Goal: Task Accomplishment & Management: Manage account settings

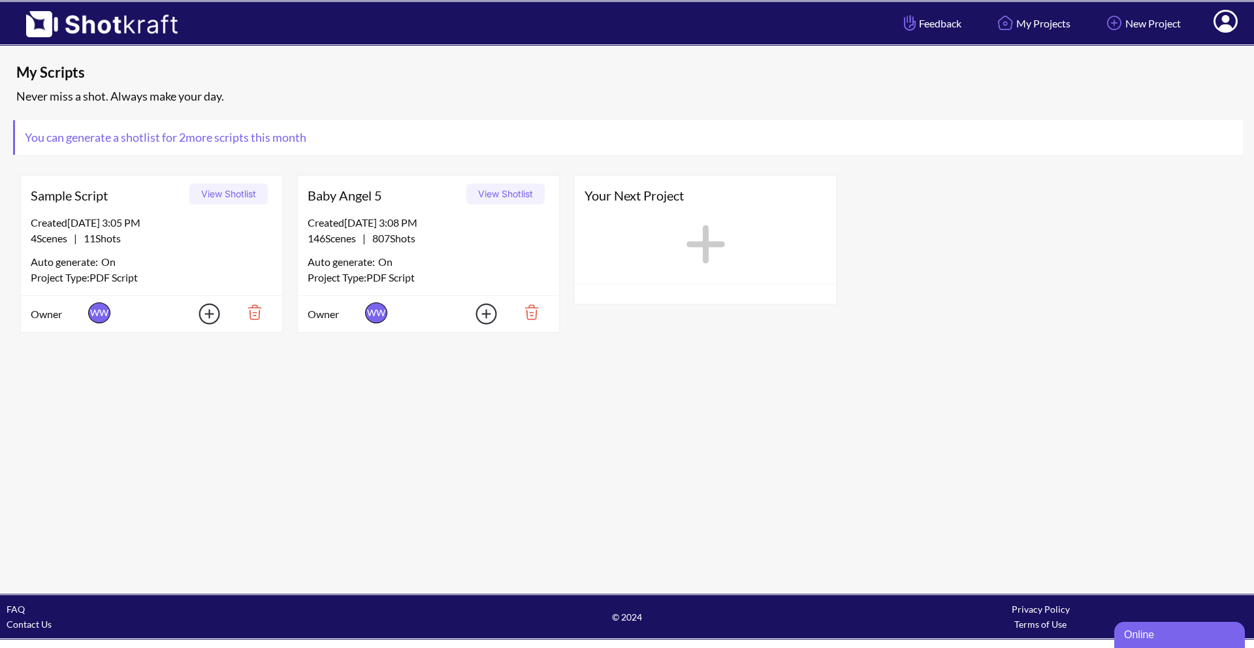
click at [1240, 27] on span at bounding box center [1226, 23] width 44 height 41
click at [1230, 25] on icon at bounding box center [1226, 23] width 14 height 16
click at [1228, 23] on icon at bounding box center [1226, 21] width 24 height 23
click at [1194, 52] on link "My Profile" at bounding box center [1190, 47] width 108 height 21
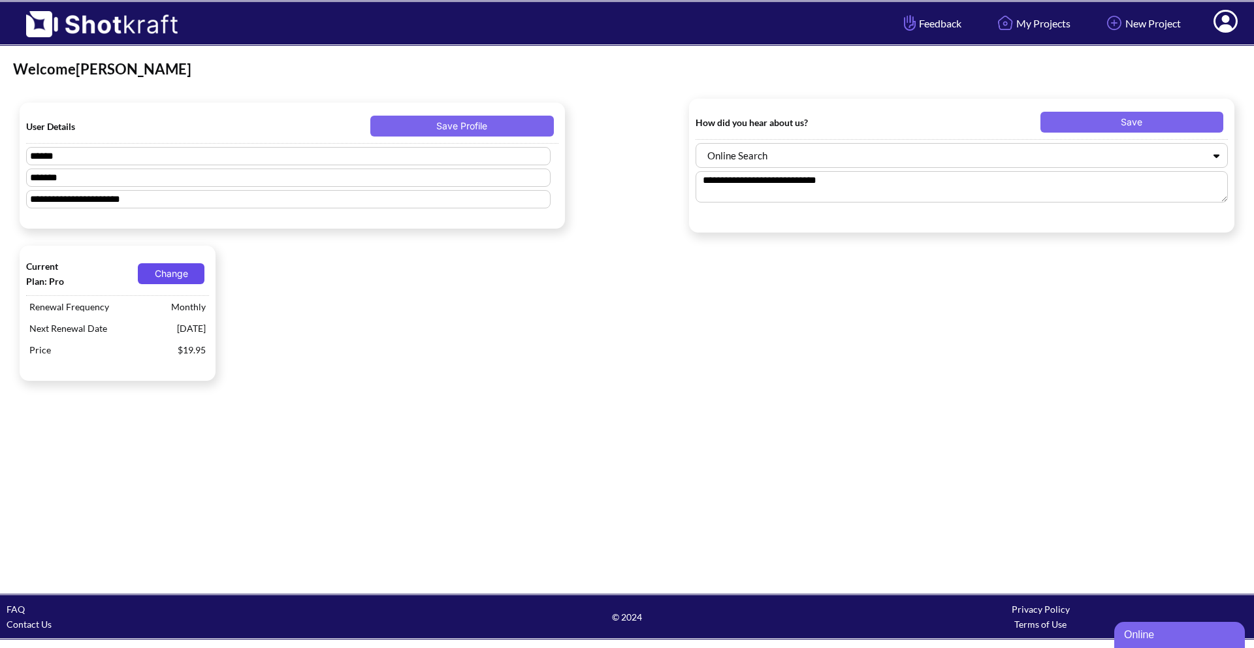
click at [182, 269] on button "Change" at bounding box center [171, 273] width 67 height 21
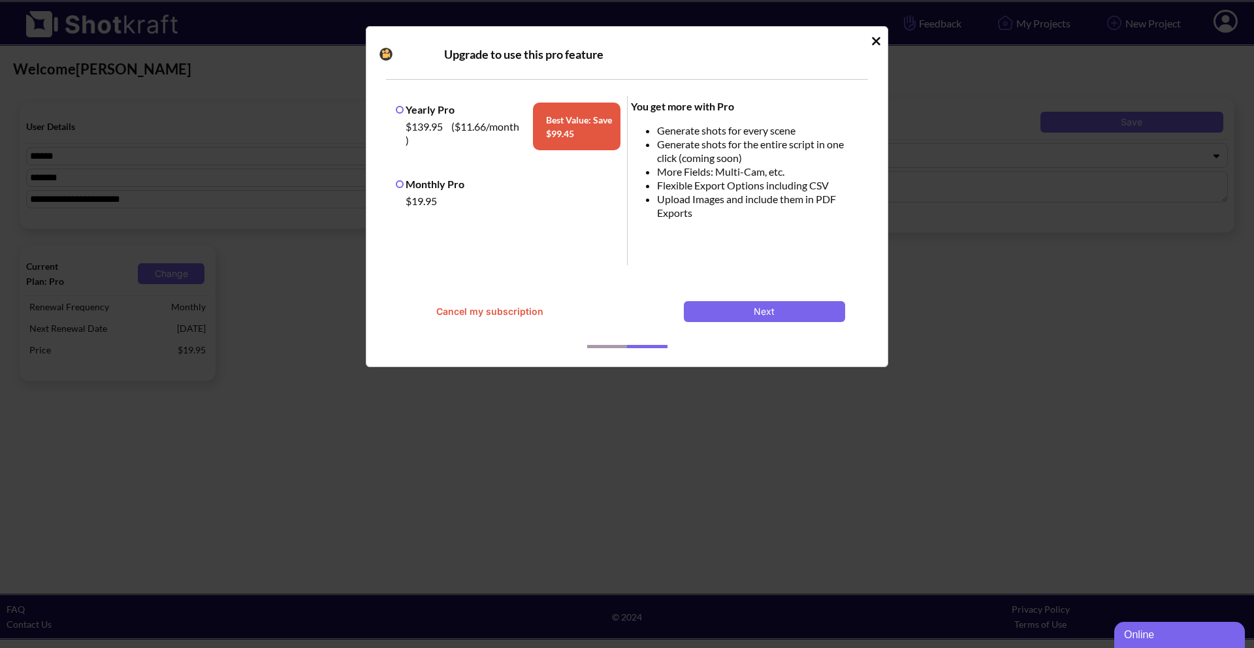
click at [492, 309] on button "Cancel my subscription" at bounding box center [489, 311] width 161 height 21
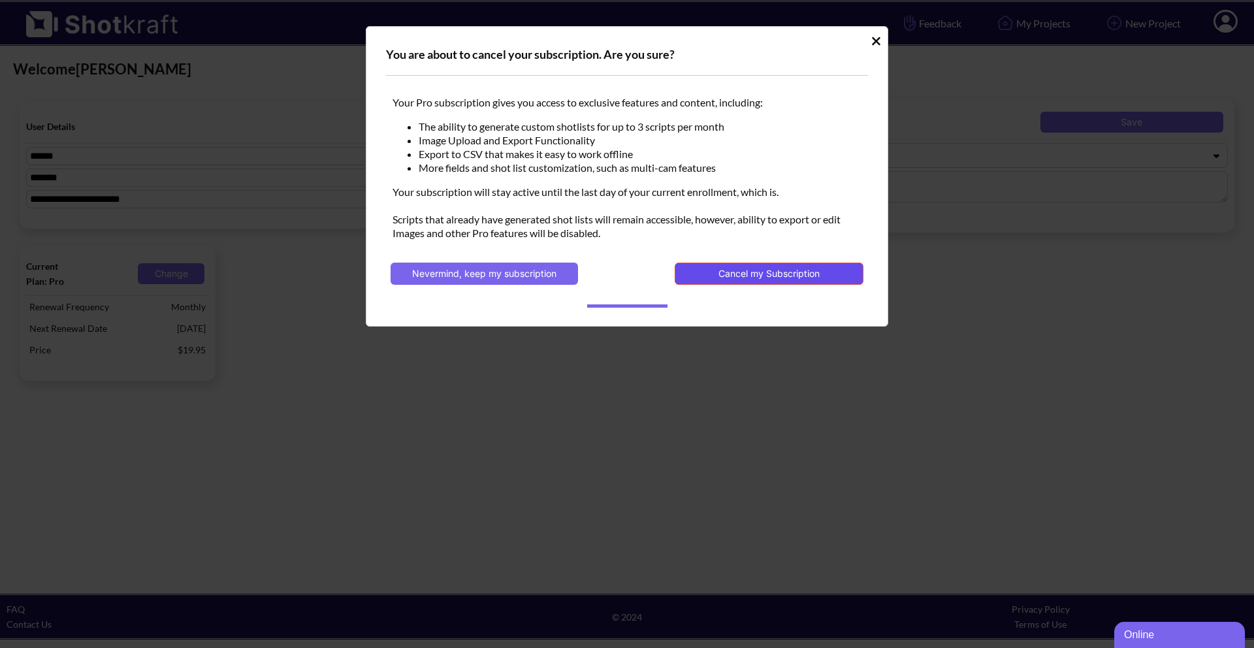
click at [712, 265] on button "Cancel my Subscription" at bounding box center [769, 274] width 189 height 22
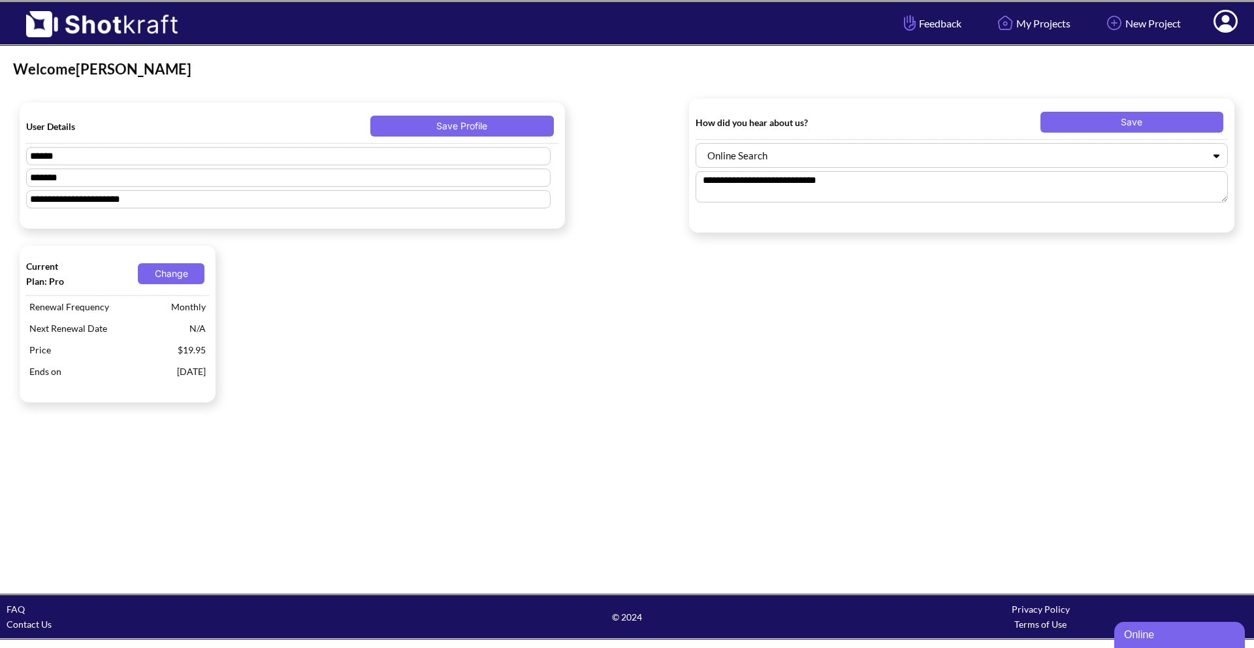
click at [352, 406] on div "Current Plan: Pro Change Renewal Frequency Monthly Next Renewal Date N/A Price …" at bounding box center [627, 324] width 1228 height 170
click at [555, 276] on div "Current Plan: Pro Change Renewal Frequency Monthly Next Renewal Date N/A Price …" at bounding box center [627, 324] width 1228 height 170
click at [419, 350] on div "Current Plan: Pro Change Renewal Frequency Monthly Next Renewal Date N/A Price …" at bounding box center [627, 324] width 1228 height 170
click at [293, 395] on div "Current Plan: Pro Change Renewal Frequency Monthly Next Renewal Date N/A Price …" at bounding box center [627, 324] width 1228 height 170
